Goal: Transaction & Acquisition: Book appointment/travel/reservation

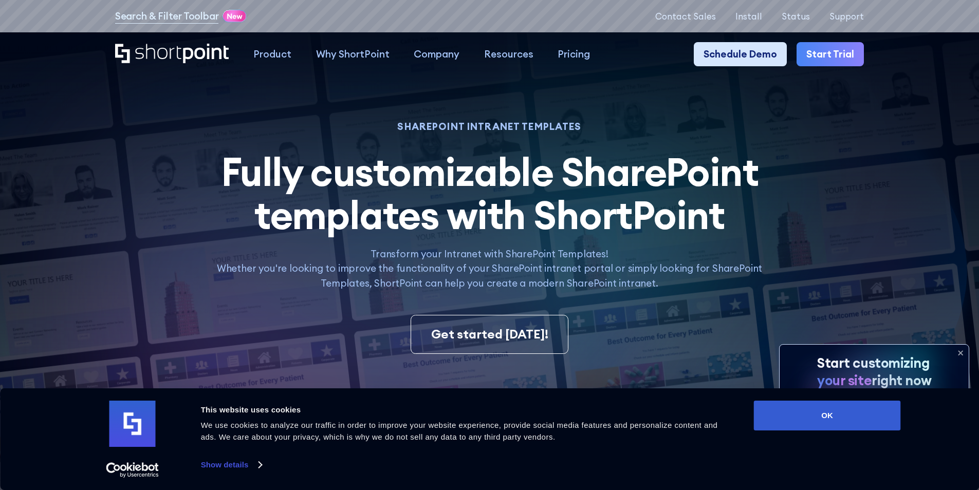
drag, startPoint x: 190, startPoint y: 94, endPoint x: 205, endPoint y: 63, distance: 33.8
click at [729, 54] on link "Schedule Demo" at bounding box center [740, 54] width 93 height 25
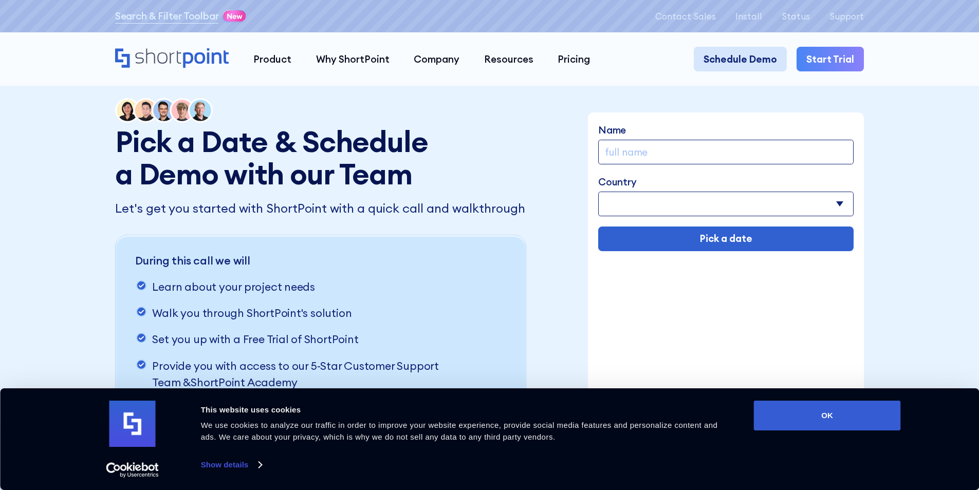
drag, startPoint x: 255, startPoint y: 95, endPoint x: 245, endPoint y: 82, distance: 17.2
click at [758, 59] on link "Schedule Demo" at bounding box center [740, 59] width 93 height 25
click at [164, 15] on link "Search & Filter Toolbar" at bounding box center [167, 16] width 104 height 15
